Goal: Transaction & Acquisition: Register for event/course

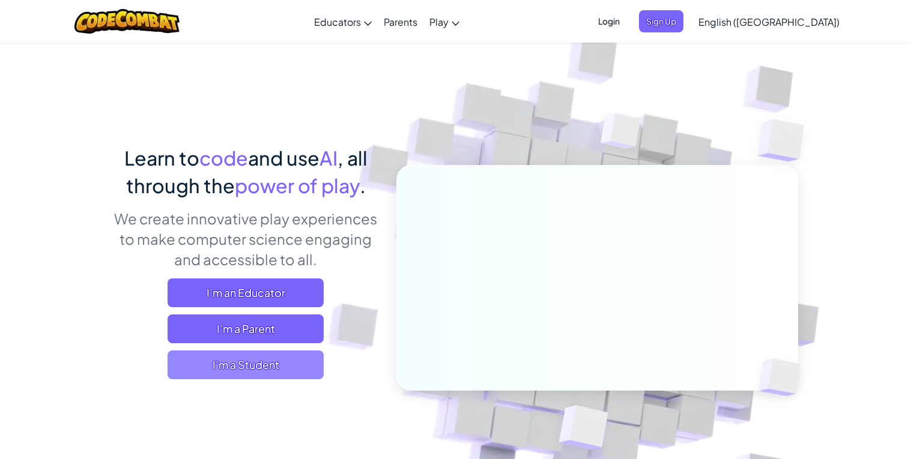
click at [309, 354] on span "I'm a Student" at bounding box center [246, 365] width 156 height 29
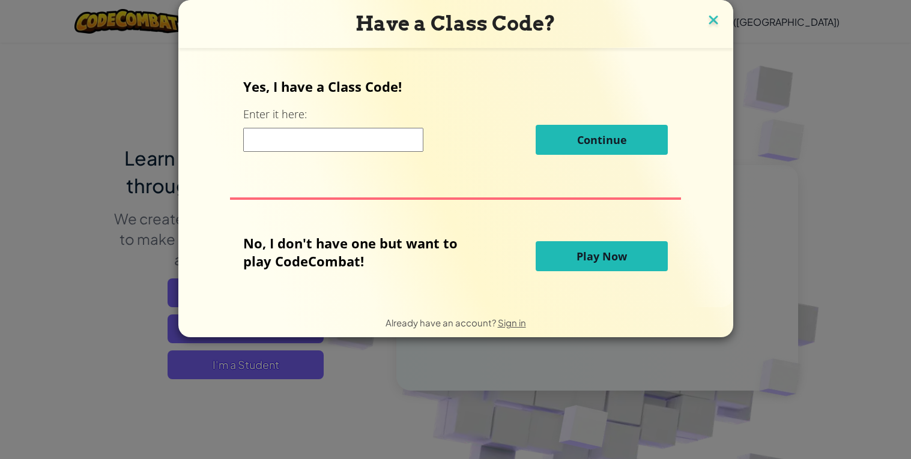
click at [706, 21] on img at bounding box center [714, 21] width 16 height 18
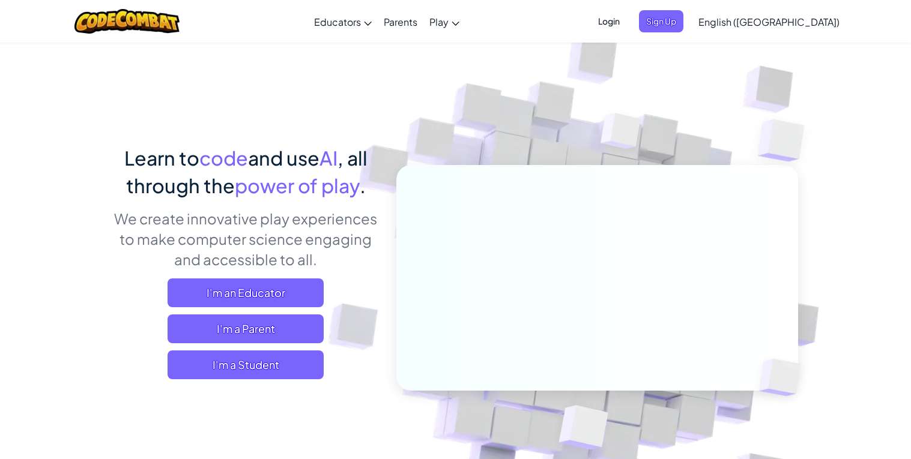
click at [627, 26] on span "Login" at bounding box center [609, 21] width 36 height 22
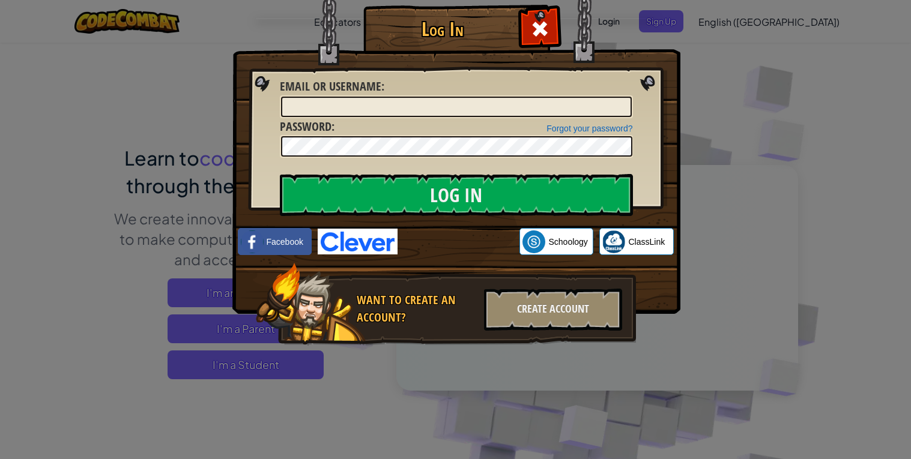
click at [740, 40] on div "Log In Unknown Error Email or Username : Forgot your password? Password : Log I…" at bounding box center [455, 229] width 911 height 459
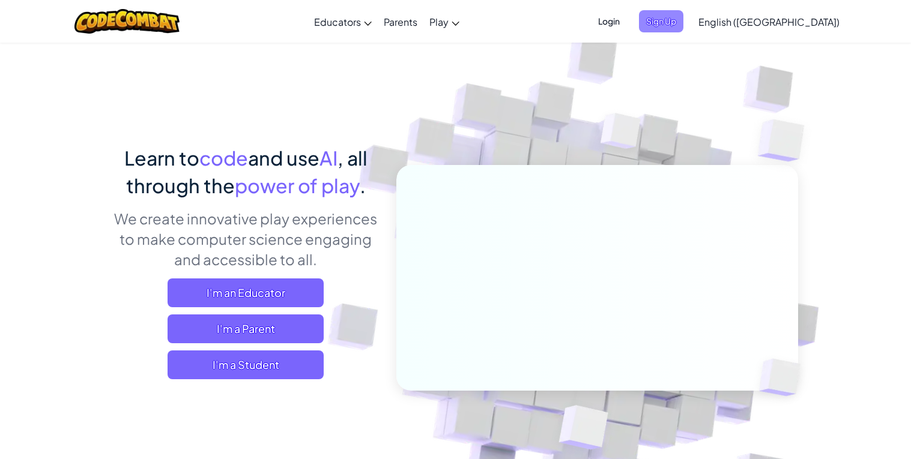
click at [683, 25] on span "Sign Up" at bounding box center [661, 21] width 44 height 22
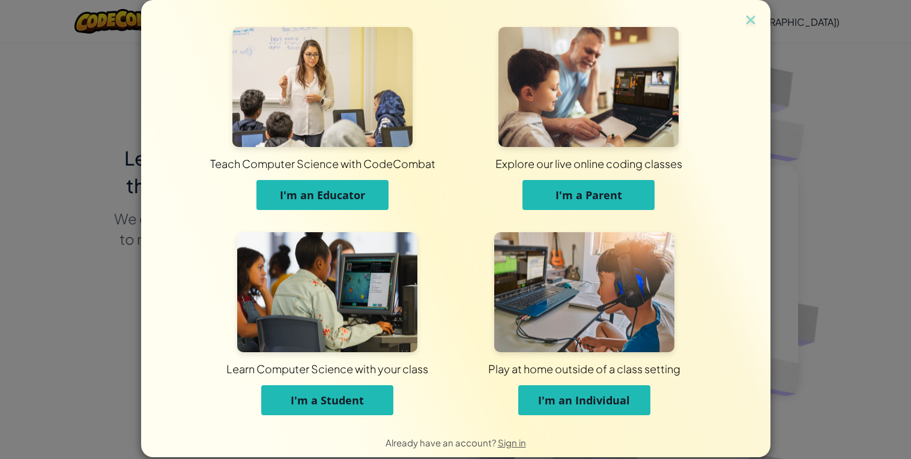
click at [340, 398] on span "I'm a Student" at bounding box center [327, 400] width 73 height 14
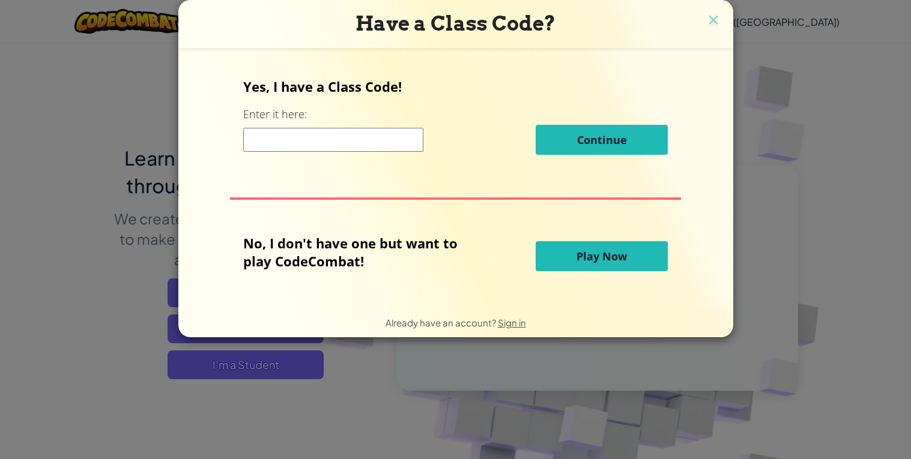
click at [318, 148] on input at bounding box center [333, 140] width 180 height 24
click at [709, 18] on img at bounding box center [714, 21] width 16 height 18
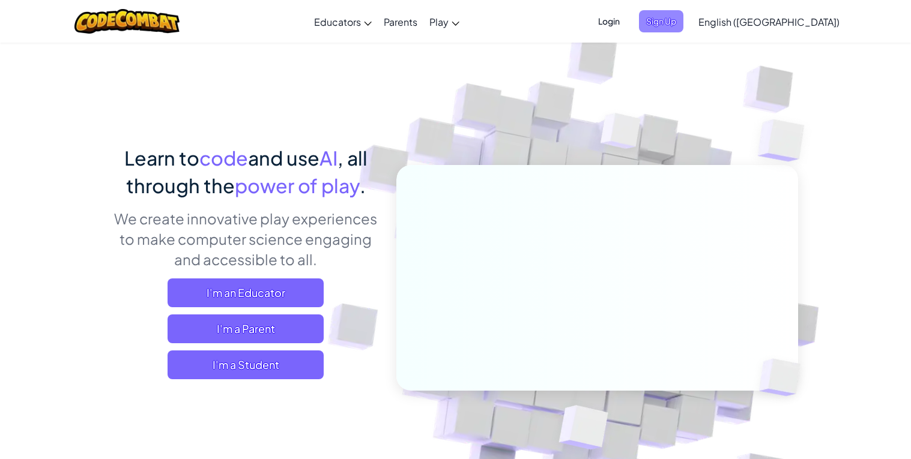
click at [683, 23] on span "Sign Up" at bounding box center [661, 21] width 44 height 22
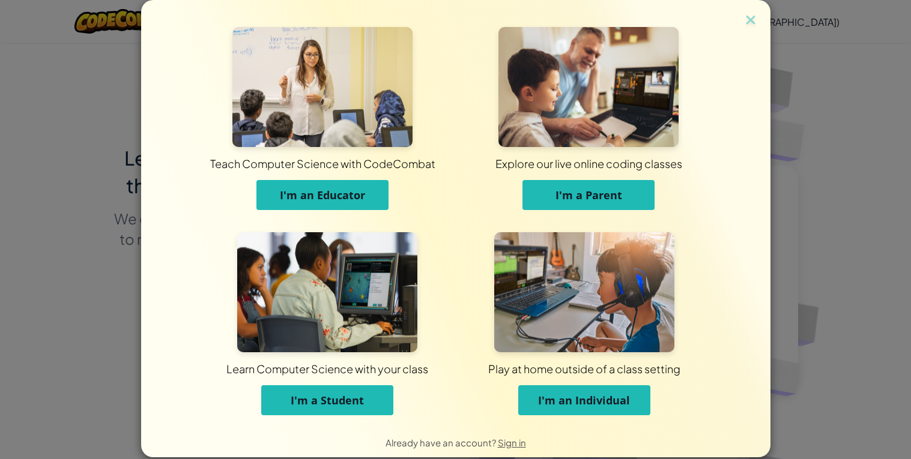
click at [325, 395] on span "I'm a Student" at bounding box center [327, 400] width 73 height 14
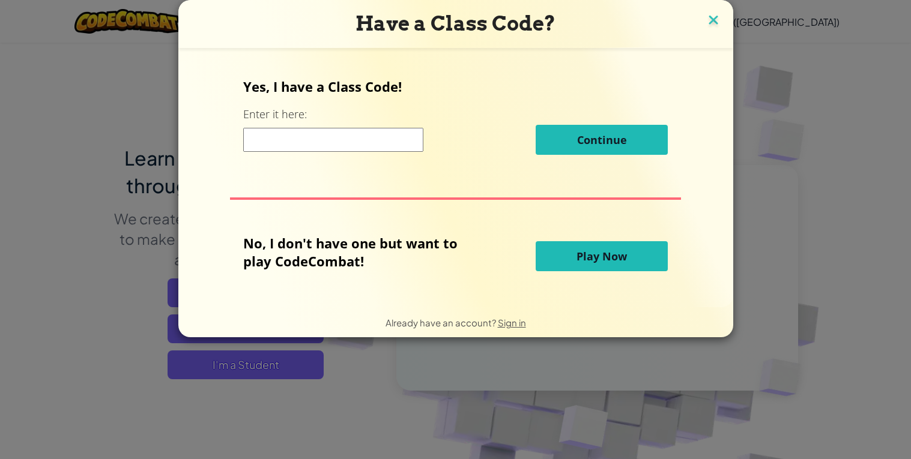
click at [712, 16] on img at bounding box center [714, 21] width 16 height 18
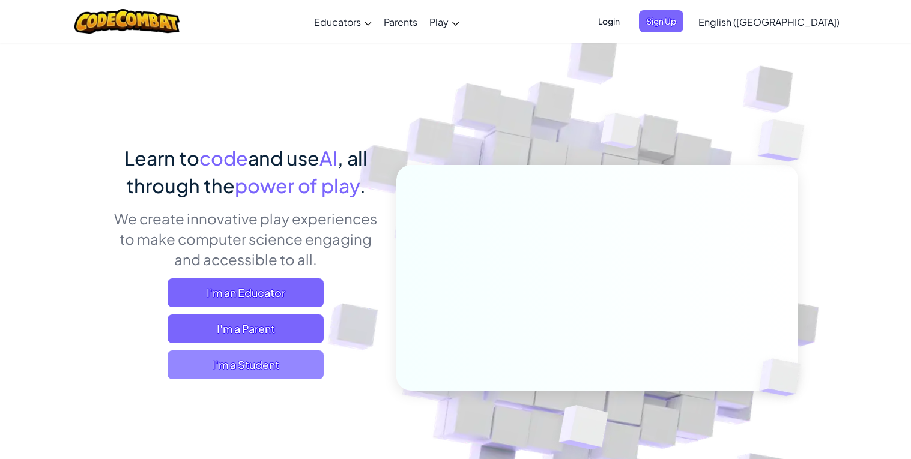
click at [278, 355] on span "I'm a Student" at bounding box center [246, 365] width 156 height 29
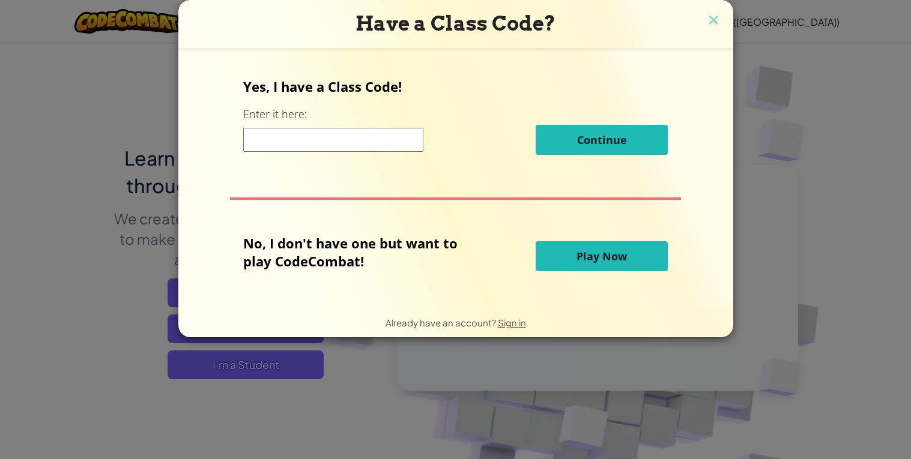
click at [372, 144] on input at bounding box center [333, 140] width 180 height 24
